Goal: Check status: Check status

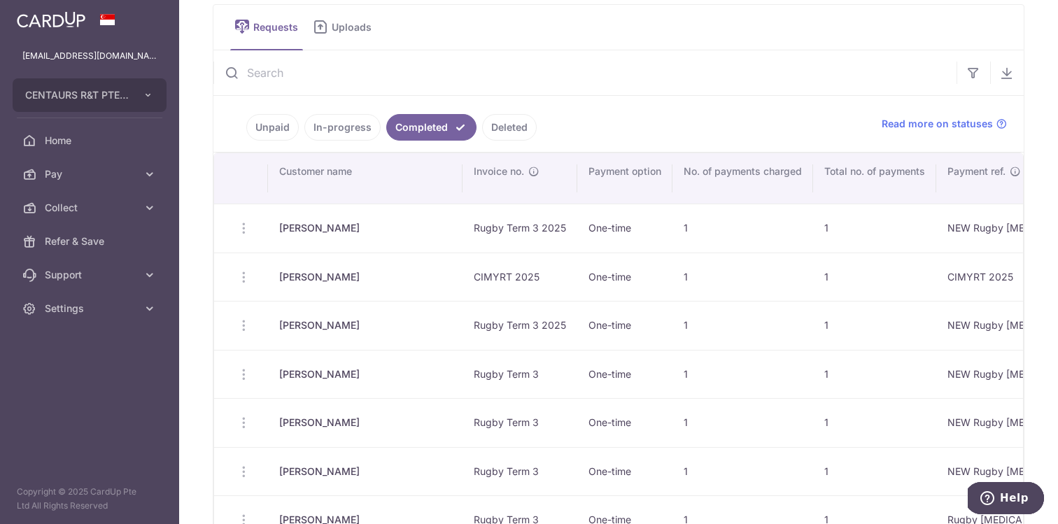
scroll to position [70, 0]
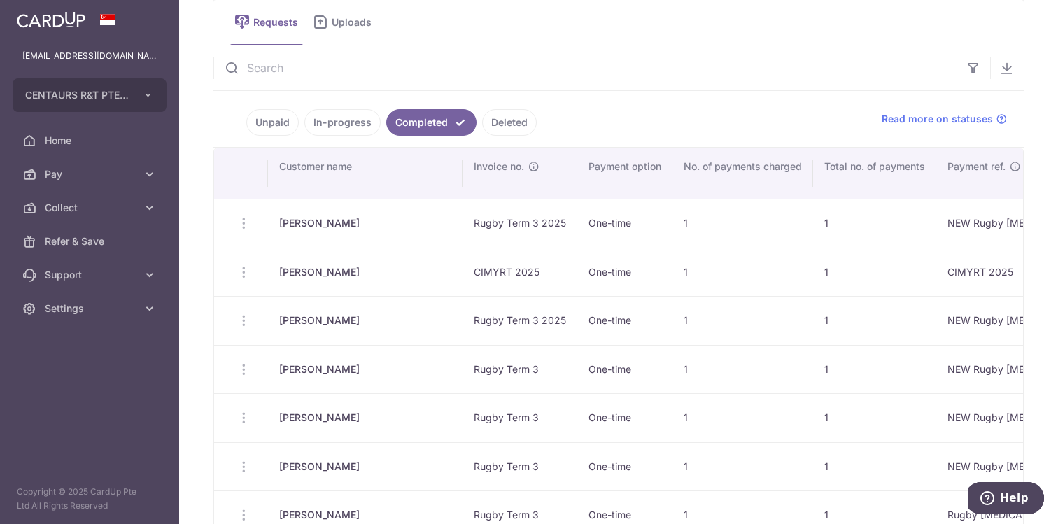
click at [344, 128] on link "In-progress" at bounding box center [343, 122] width 76 height 27
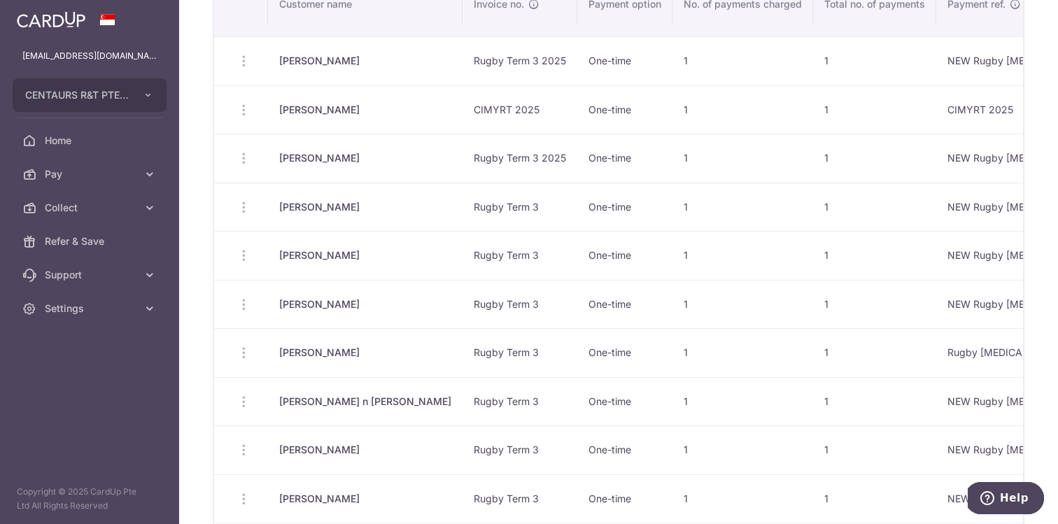
scroll to position [130, 0]
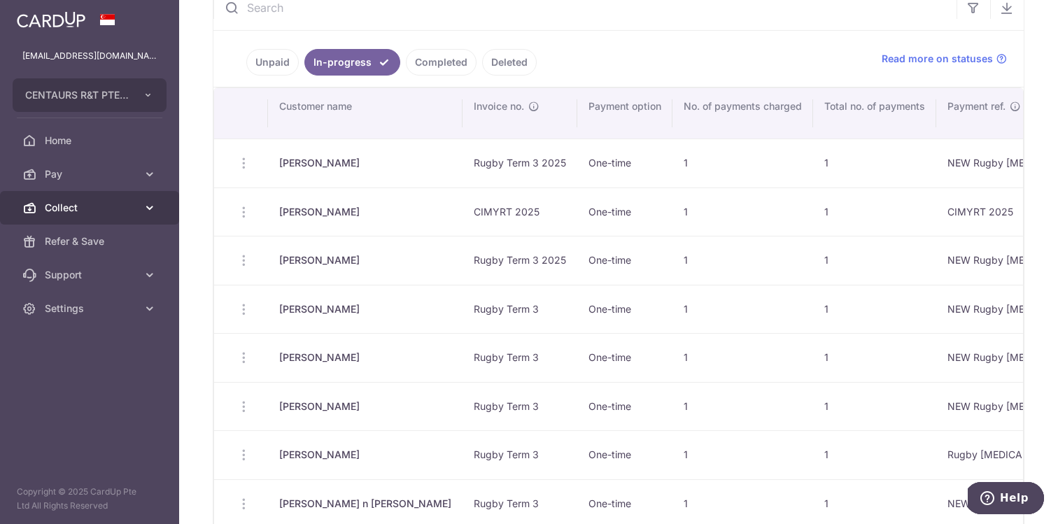
click at [154, 201] on icon at bounding box center [150, 208] width 14 height 14
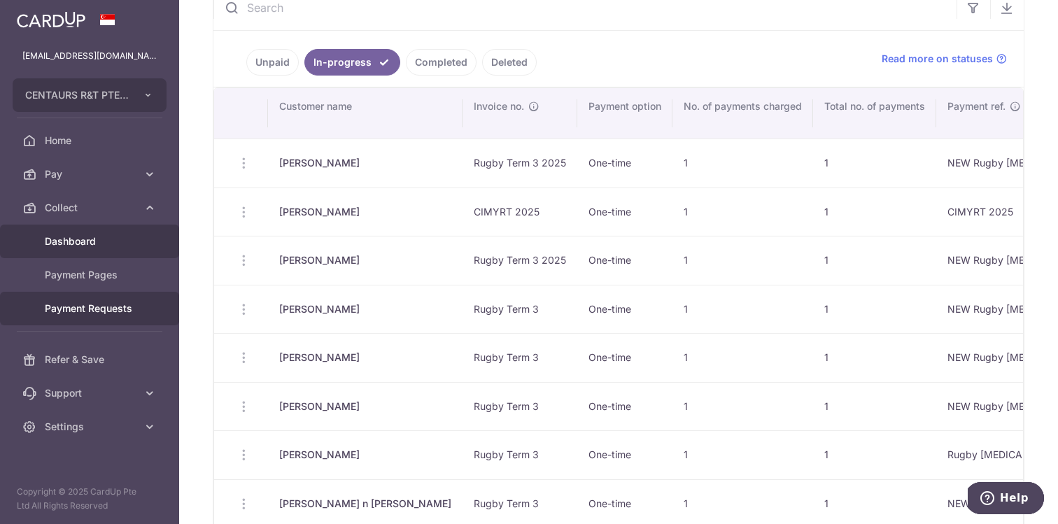
click at [83, 239] on span "Dashboard" at bounding box center [91, 242] width 92 height 14
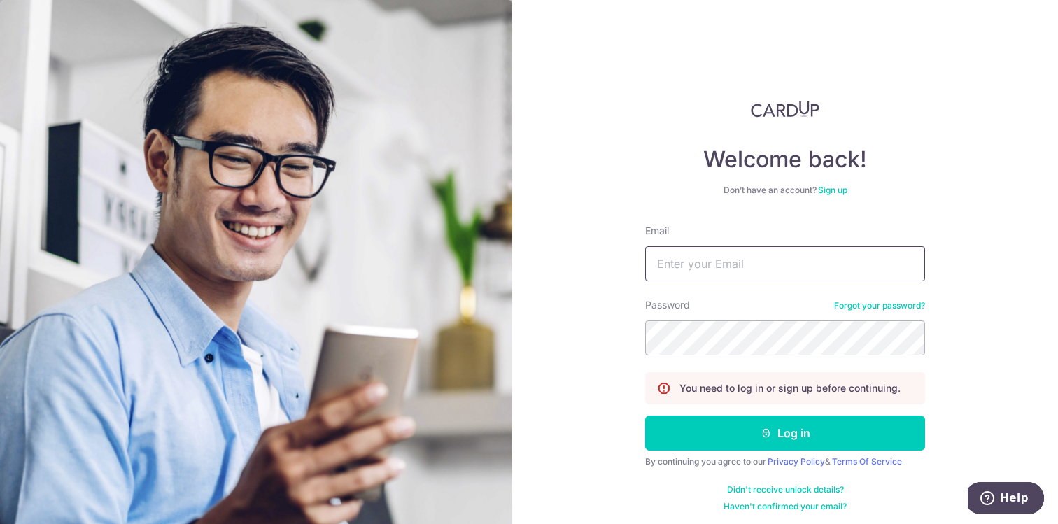
click at [701, 260] on input "Email" at bounding box center [785, 263] width 280 height 35
type input "finance@centaursgroup.com"
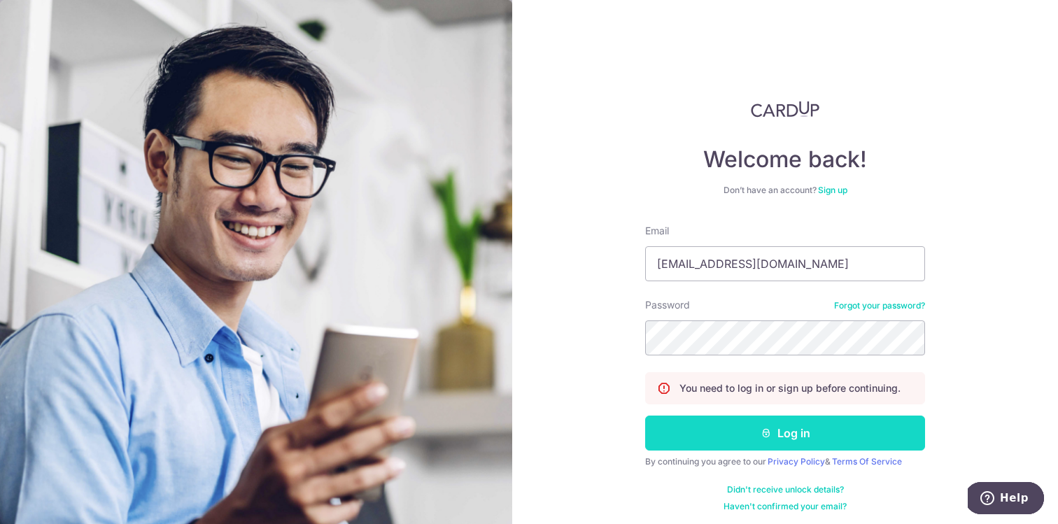
click at [742, 433] on button "Log in" at bounding box center [785, 433] width 280 height 35
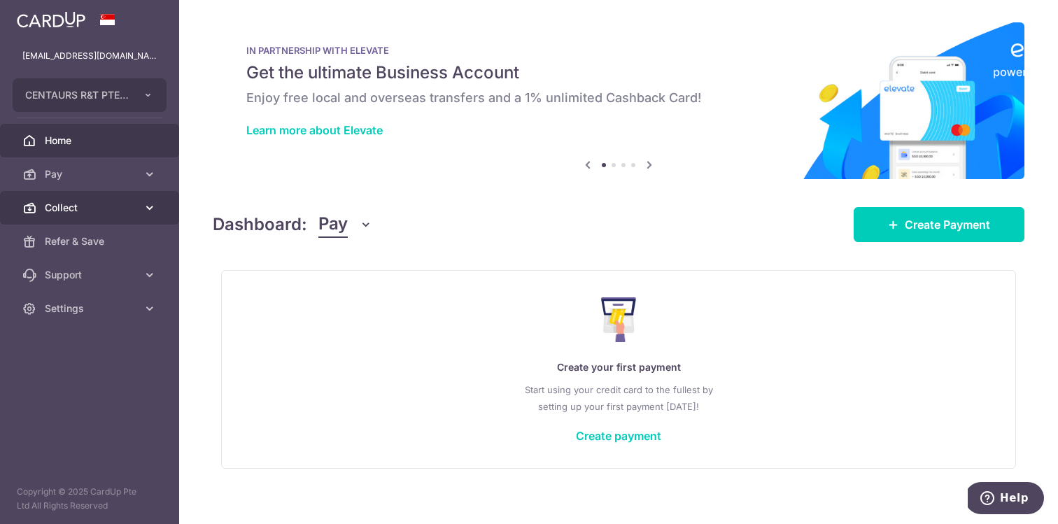
click at [160, 210] on link "Collect" at bounding box center [89, 208] width 179 height 34
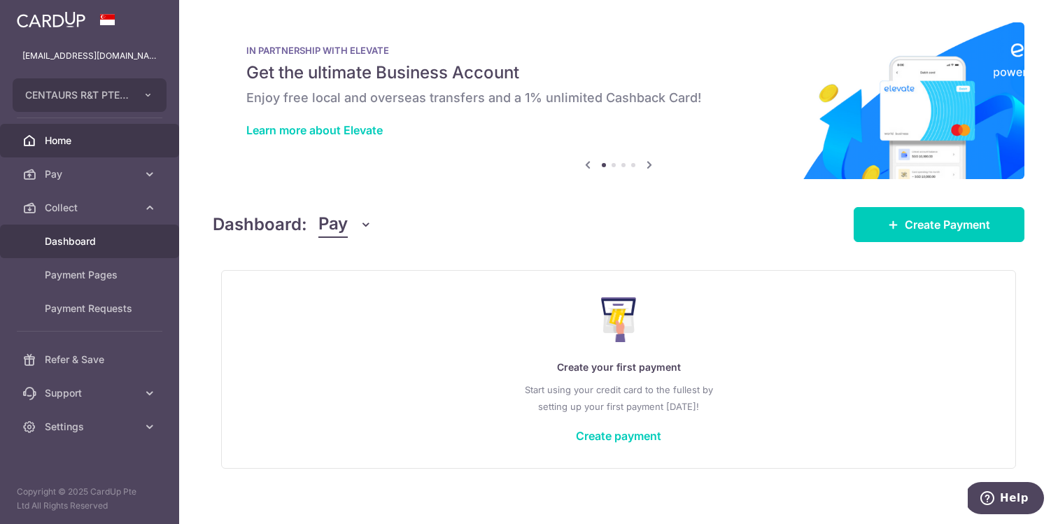
click at [99, 244] on span "Dashboard" at bounding box center [91, 242] width 92 height 14
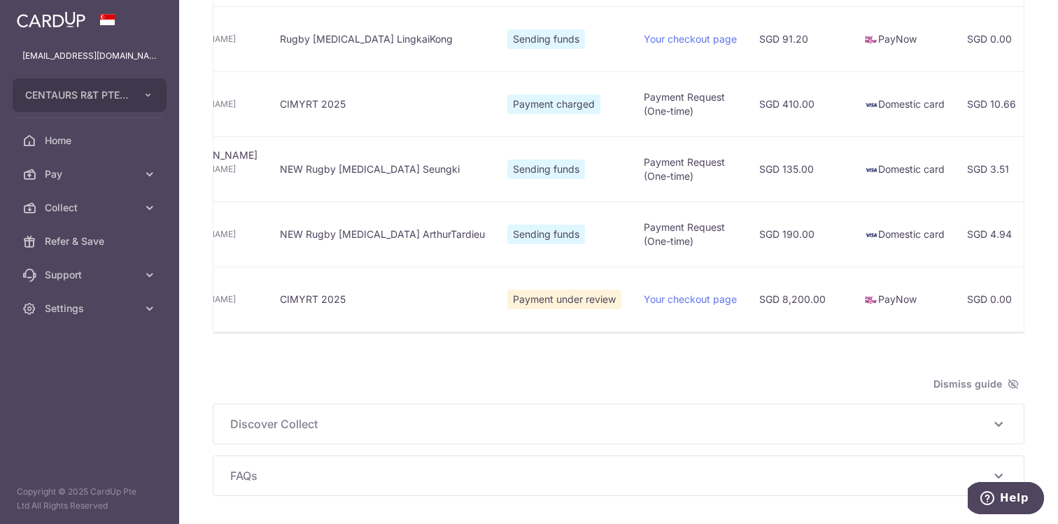
scroll to position [438, 0]
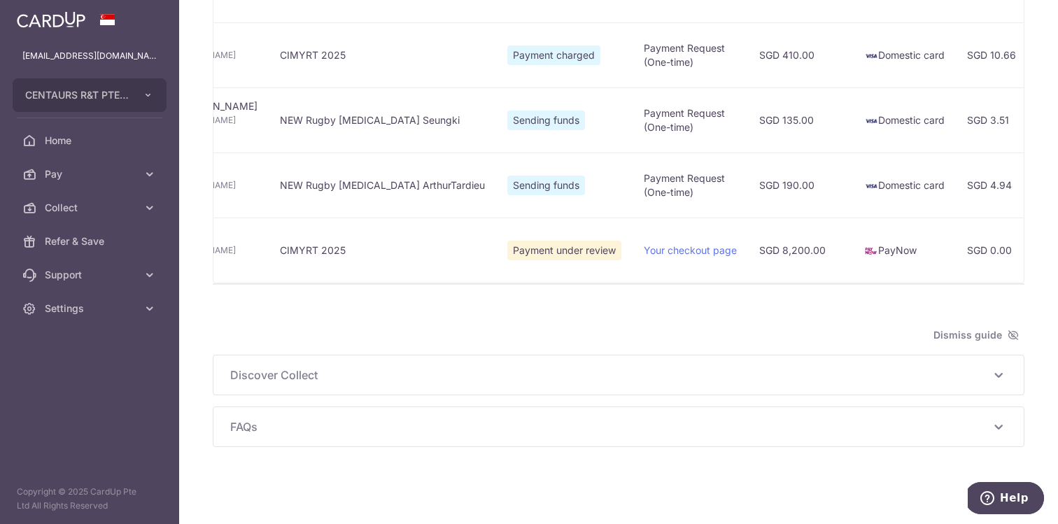
click at [508, 256] on span "Payment under review" at bounding box center [565, 251] width 114 height 20
click at [644, 248] on link "Your checkout page" at bounding box center [690, 250] width 93 height 12
type input "September 2025"
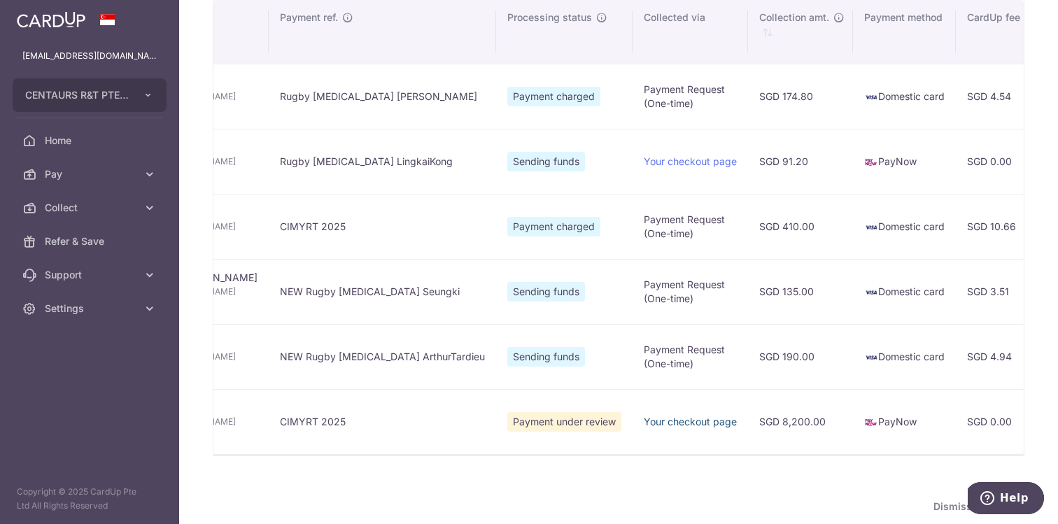
scroll to position [271, 0]
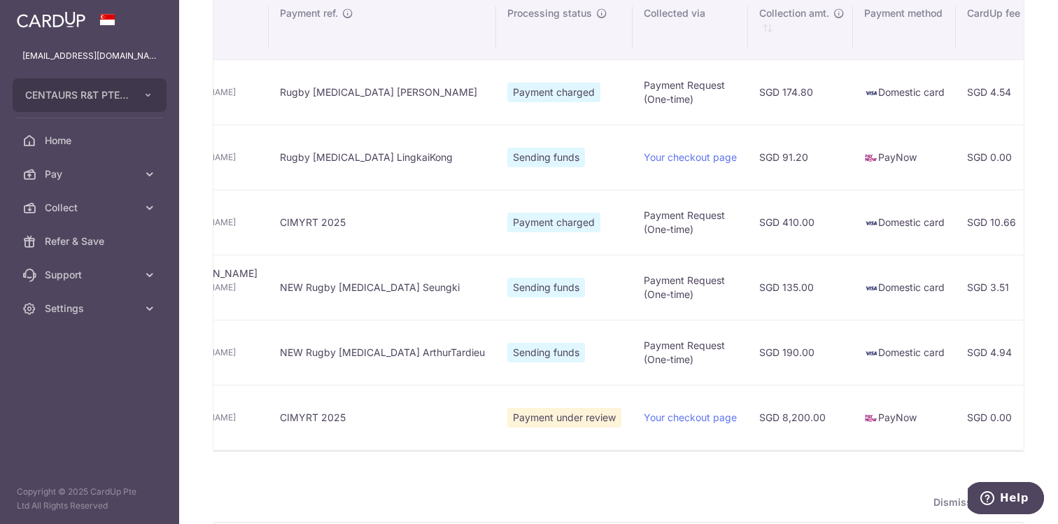
click at [281, 420] on td "CIMYRT 2025" at bounding box center [383, 417] width 228 height 65
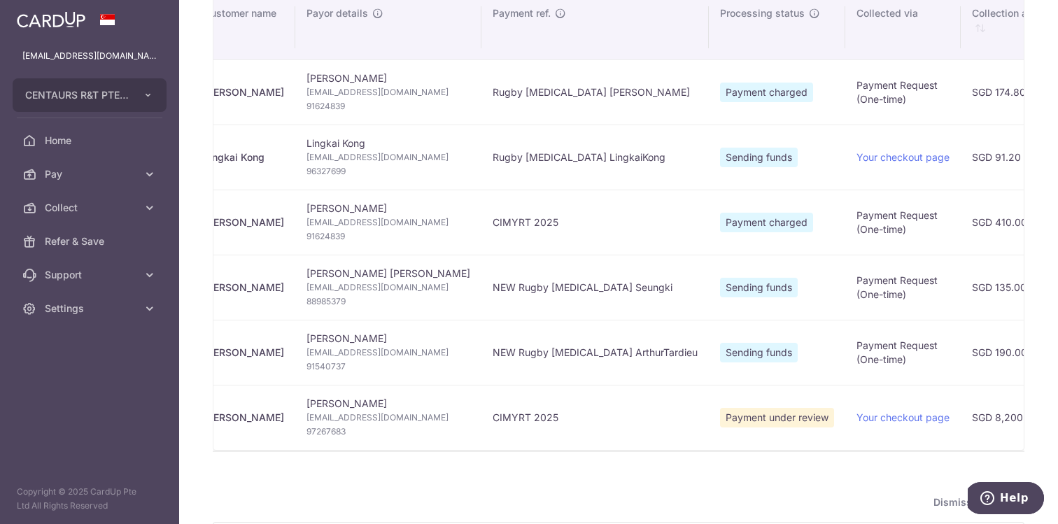
scroll to position [0, 0]
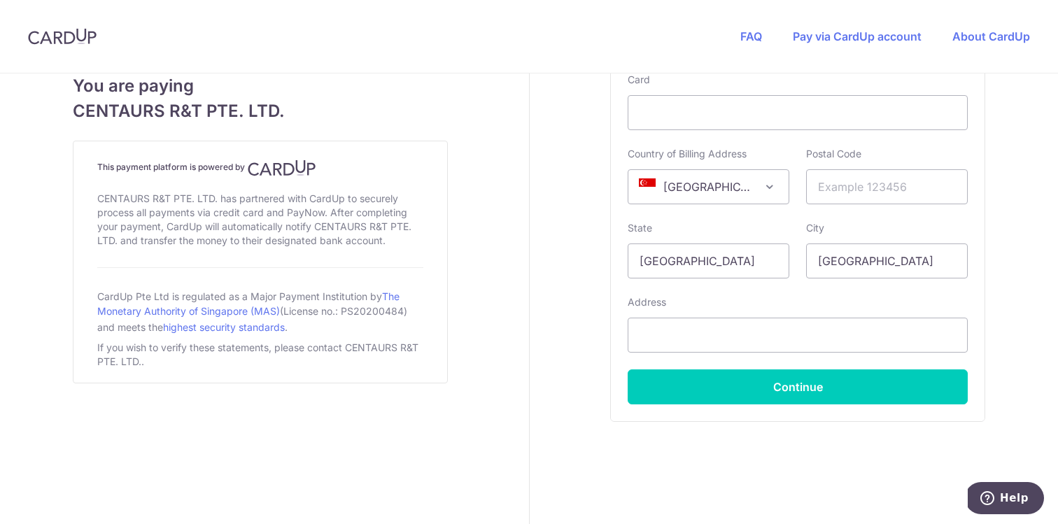
scroll to position [907, 0]
